Goal: Task Accomplishment & Management: Complete application form

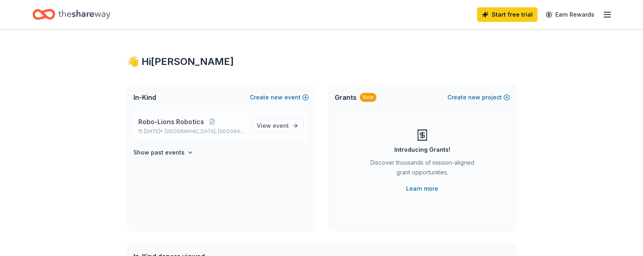
click at [191, 128] on span "[GEOGRAPHIC_DATA], [GEOGRAPHIC_DATA]" at bounding box center [205, 131] width 80 height 6
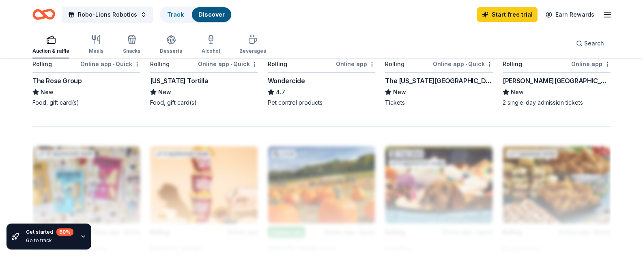
scroll to position [645, 0]
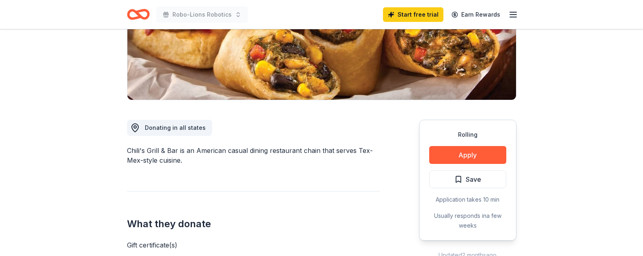
scroll to position [175, 0]
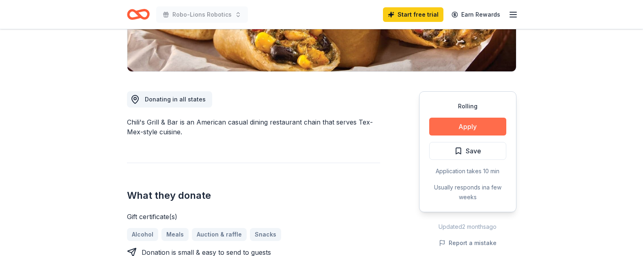
click at [465, 128] on button "Apply" at bounding box center [467, 127] width 77 height 18
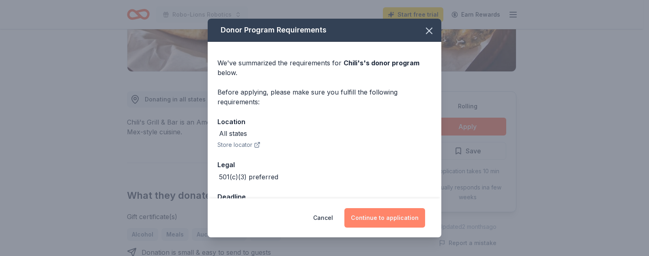
click at [383, 215] on button "Continue to application" at bounding box center [384, 217] width 81 height 19
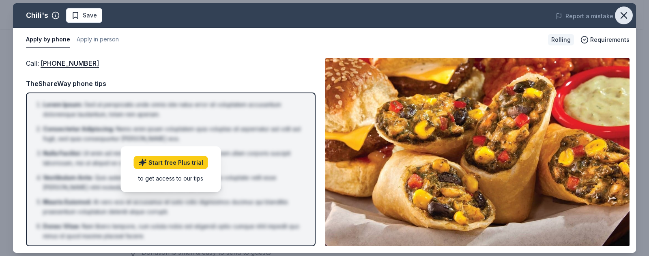
click at [624, 14] on icon "button" at bounding box center [623, 15] width 11 height 11
